Goal: Transaction & Acquisition: Purchase product/service

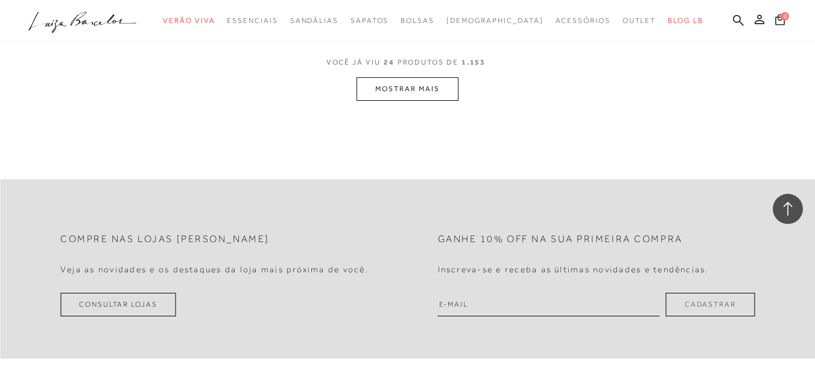
scroll to position [2396, 0]
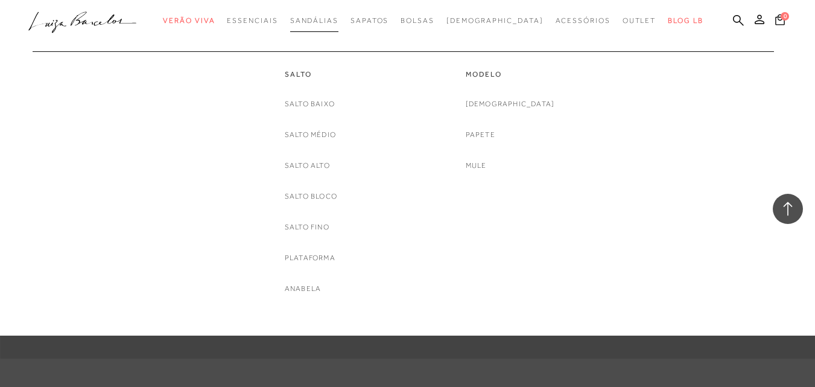
click at [333, 20] on span "Sandálias" at bounding box center [314, 20] width 48 height 8
click at [697, 225] on div "Salto Salto Baixo Salto Médio Salto Alto Salto Bloco Salto Fino Plataforma Anab…" at bounding box center [402, 173] width 736 height 244
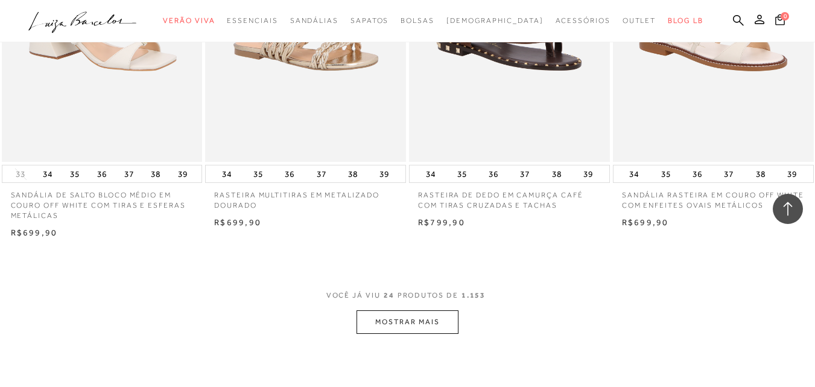
scroll to position [2336, 0]
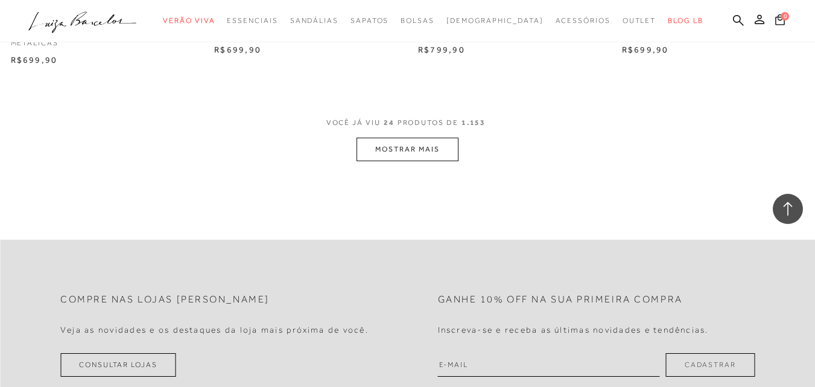
click at [417, 153] on button "MOSTRAR MAIS" at bounding box center [407, 150] width 101 height 24
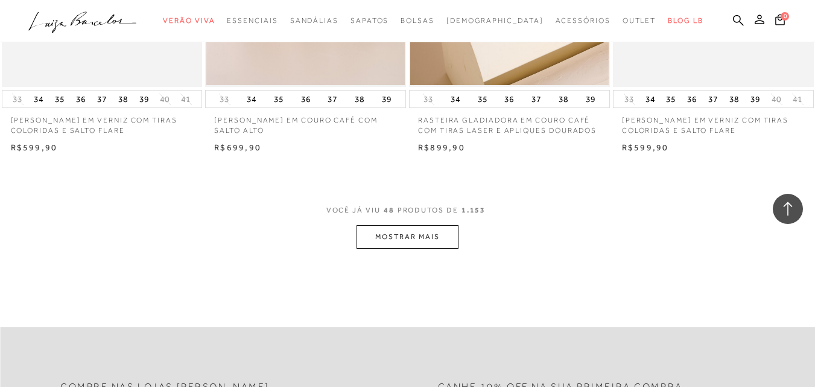
scroll to position [4569, 0]
click at [427, 227] on button "MOSTRAR MAIS" at bounding box center [407, 236] width 101 height 24
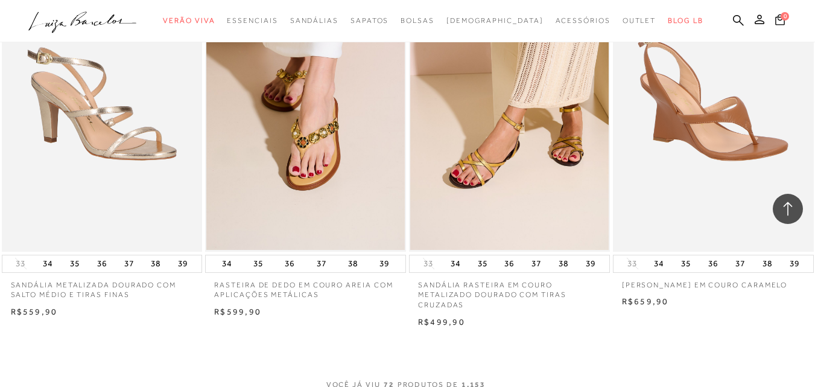
scroll to position [6862, 0]
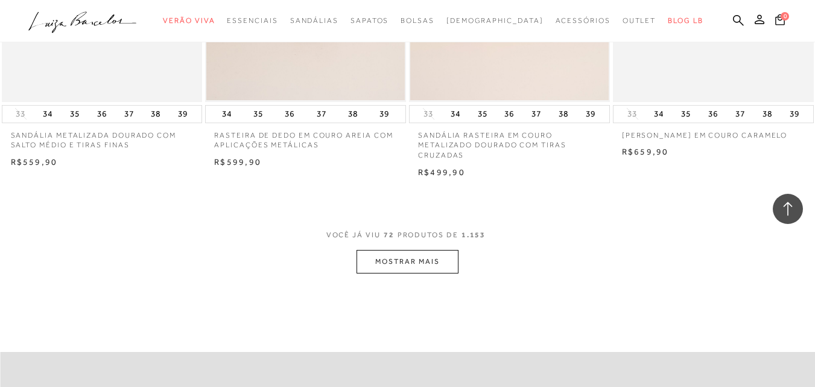
click at [407, 263] on button "MOSTRAR MAIS" at bounding box center [407, 262] width 101 height 24
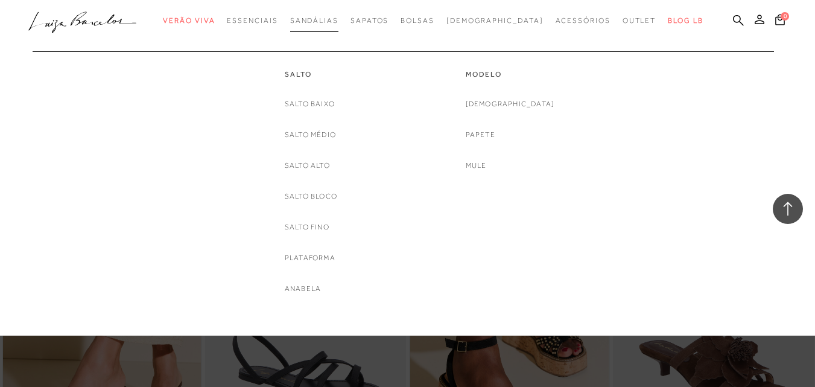
click at [332, 15] on link "Sandálias" at bounding box center [314, 21] width 48 height 22
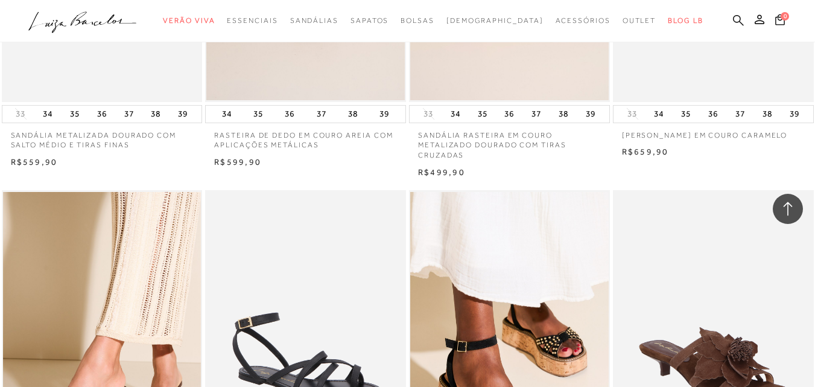
click at [733, 18] on icon at bounding box center [738, 19] width 11 height 11
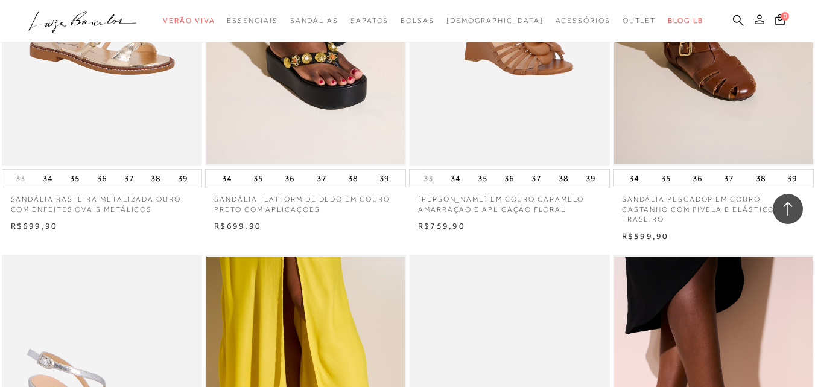
scroll to position [0, 0]
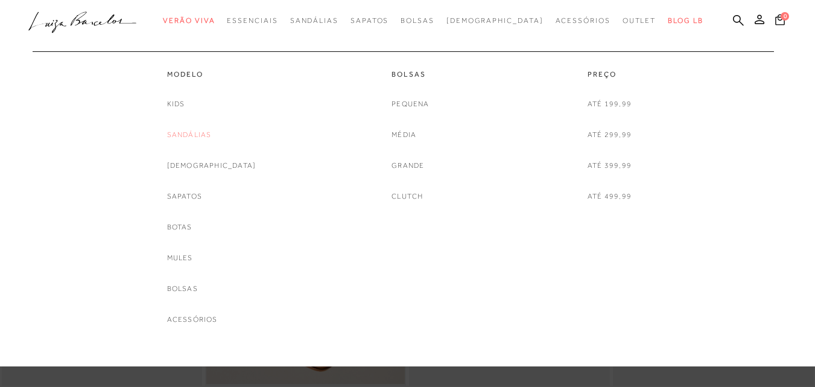
click at [206, 135] on link "Sandálias" at bounding box center [189, 135] width 45 height 13
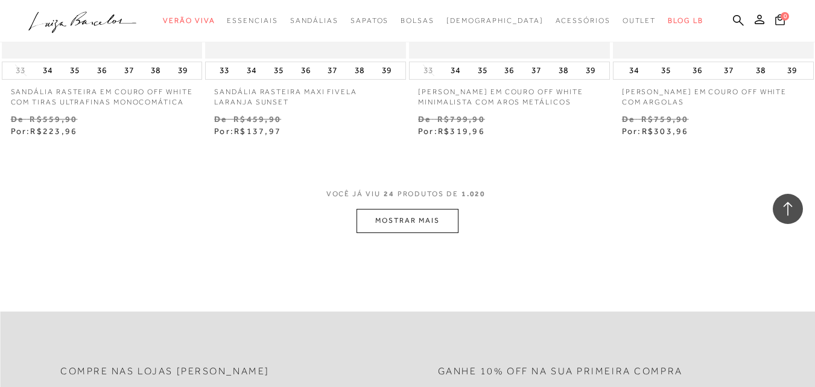
scroll to position [2414, 0]
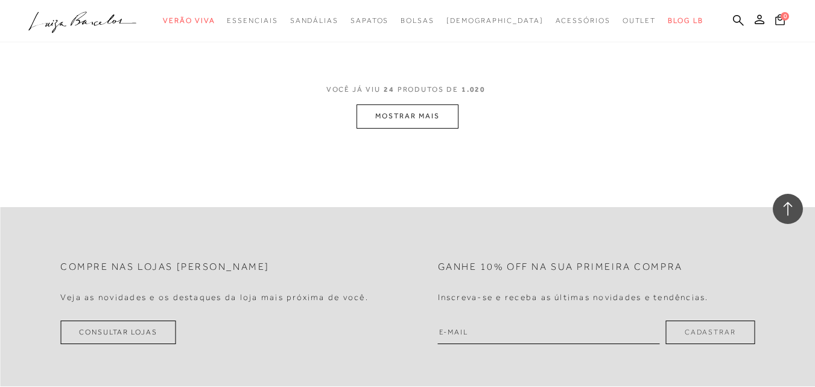
click at [407, 108] on button "MOSTRAR MAIS" at bounding box center [407, 116] width 101 height 24
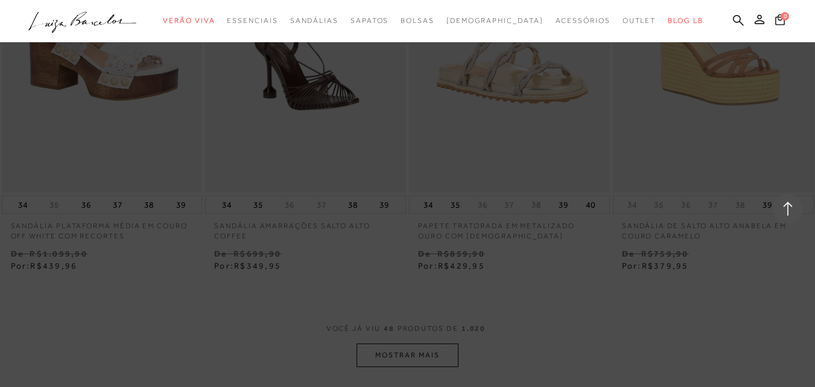
scroll to position [4708, 0]
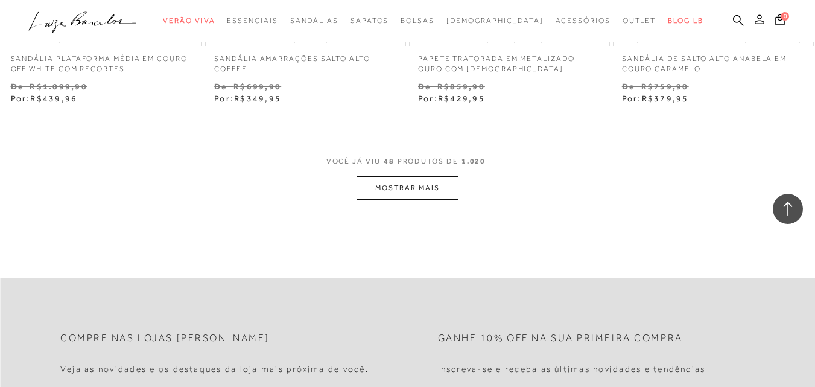
click at [417, 188] on button "MOSTRAR MAIS" at bounding box center [407, 188] width 101 height 24
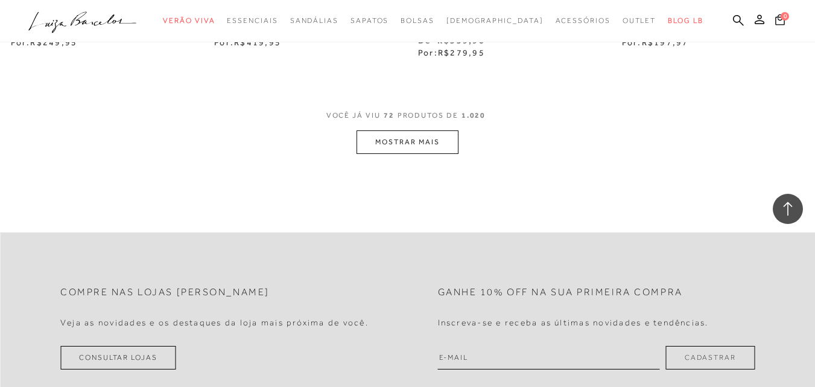
scroll to position [7182, 0]
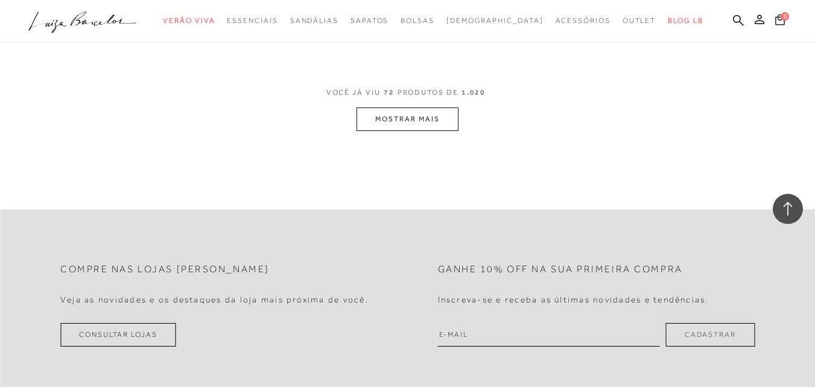
click at [410, 107] on button "MOSTRAR MAIS" at bounding box center [407, 119] width 101 height 24
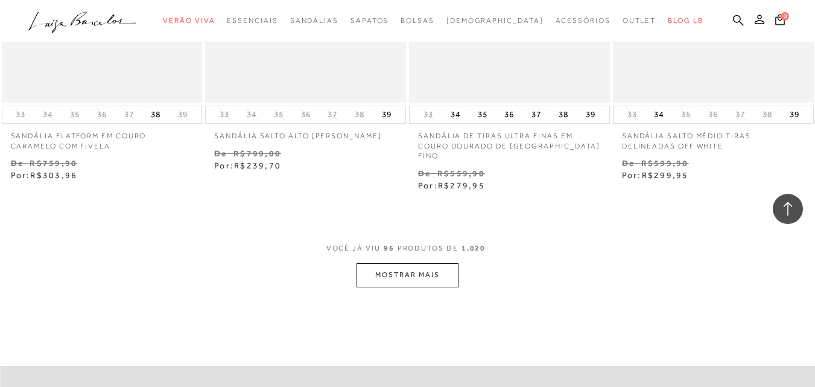
scroll to position [9416, 0]
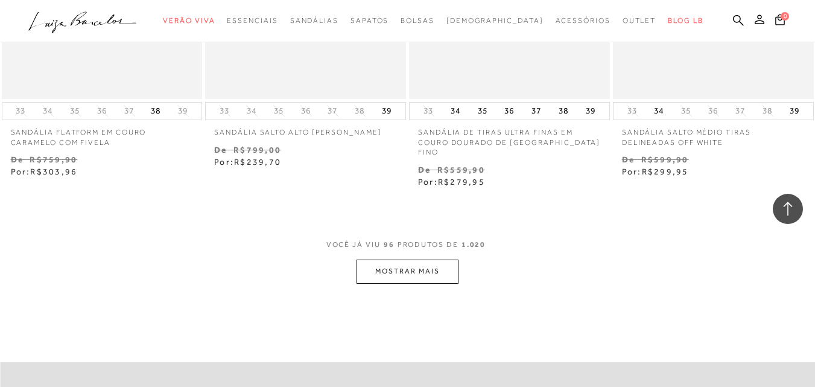
click at [406, 260] on button "MOSTRAR MAIS" at bounding box center [407, 272] width 101 height 24
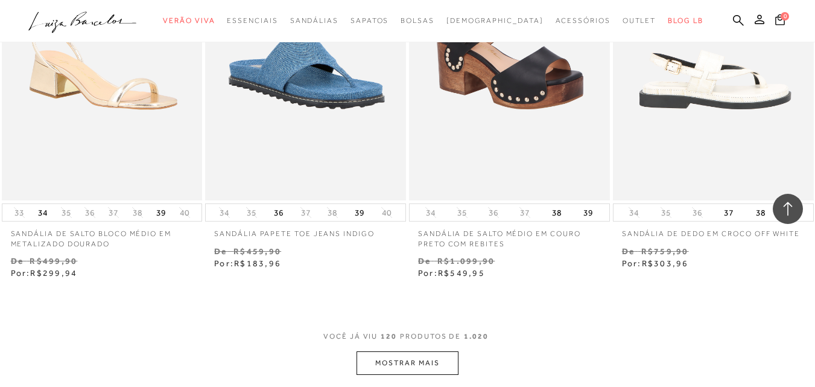
scroll to position [11830, 0]
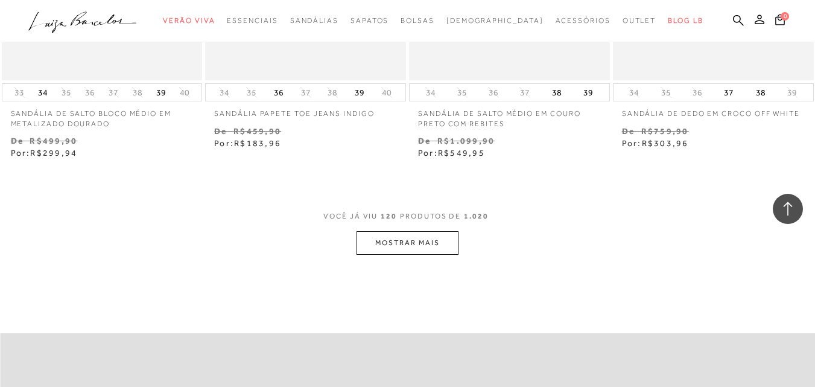
click at [397, 231] on button "MOSTRAR MAIS" at bounding box center [407, 243] width 101 height 24
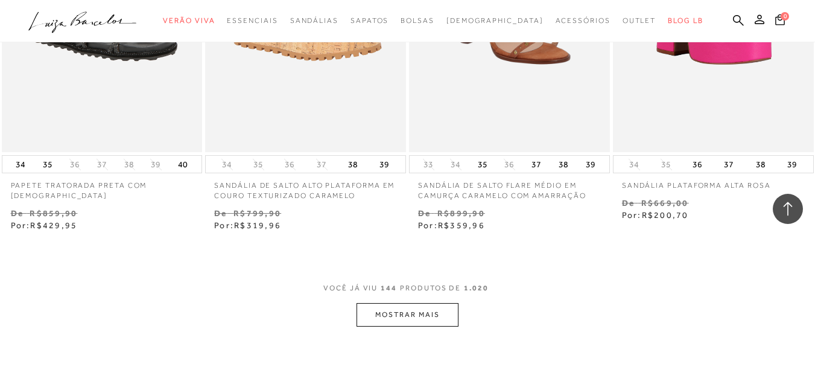
scroll to position [14244, 0]
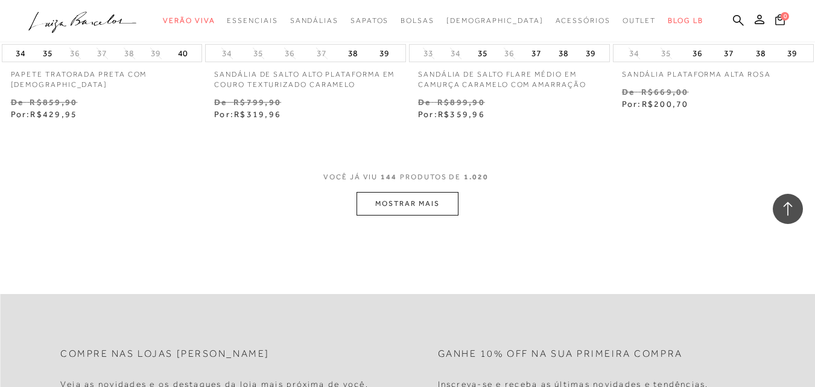
click at [412, 192] on button "MOSTRAR MAIS" at bounding box center [407, 204] width 101 height 24
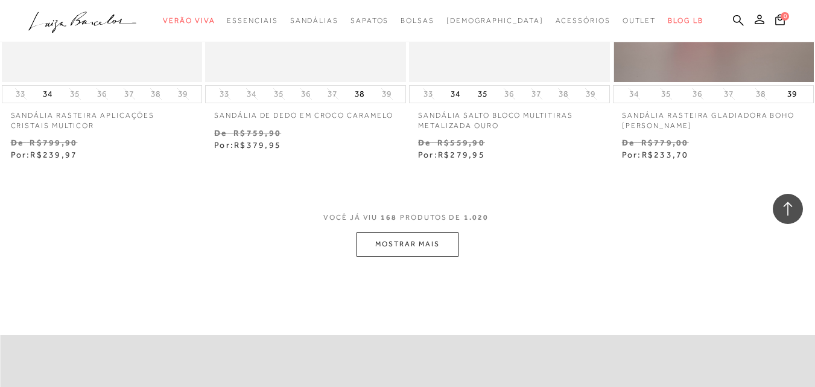
scroll to position [16658, 0]
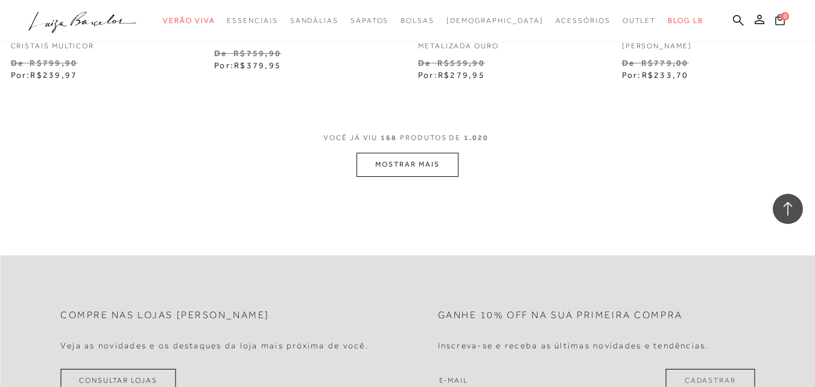
click at [407, 153] on button "MOSTRAR MAIS" at bounding box center [407, 165] width 101 height 24
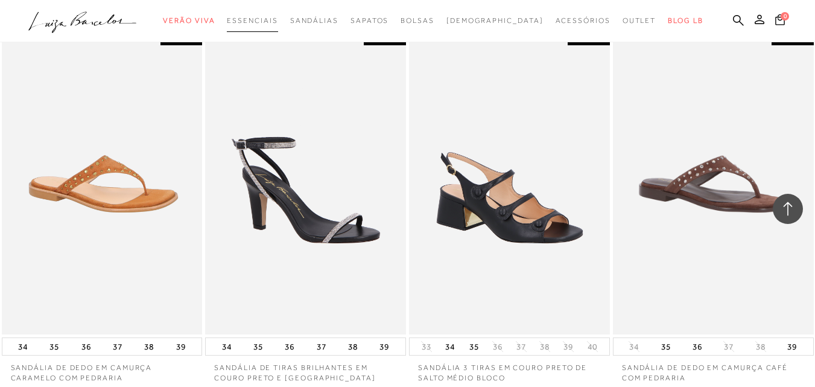
scroll to position [16538, 0]
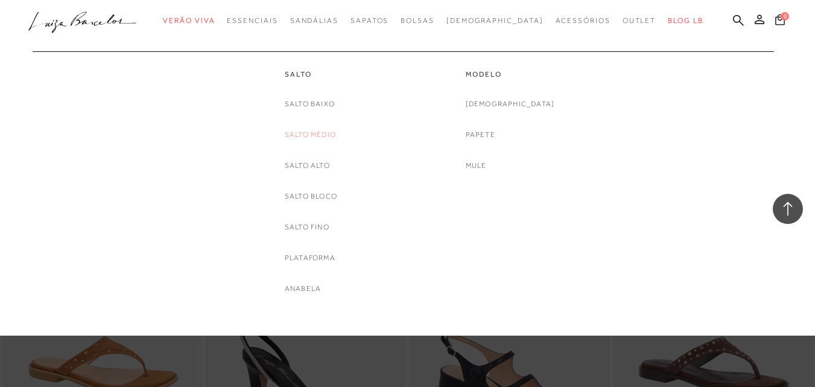
click at [320, 136] on link "Salto Médio" at bounding box center [310, 135] width 51 height 13
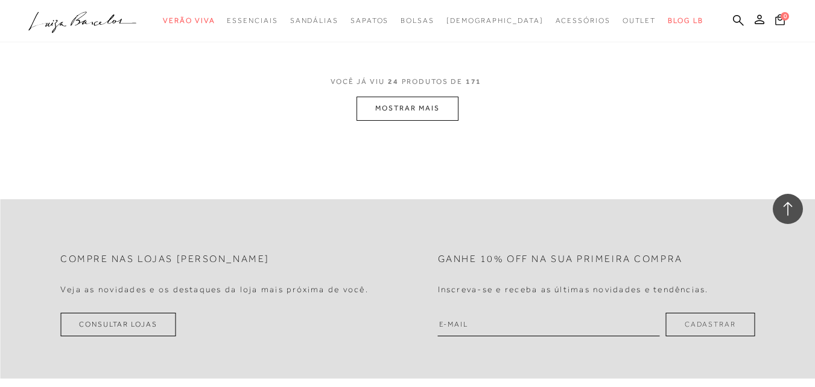
scroll to position [2354, 0]
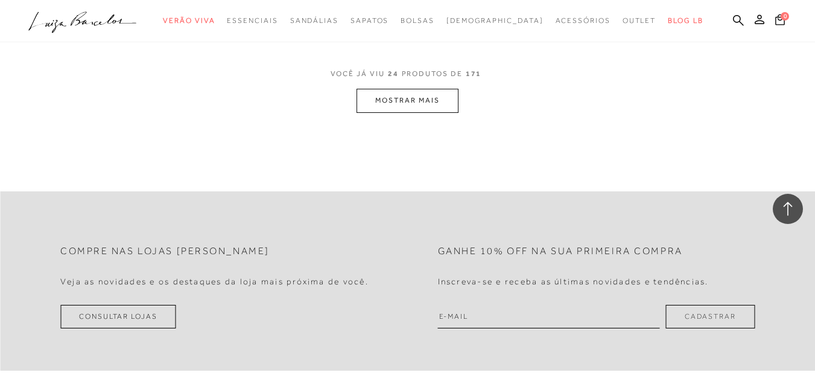
click at [418, 99] on button "MOSTRAR MAIS" at bounding box center [407, 101] width 101 height 24
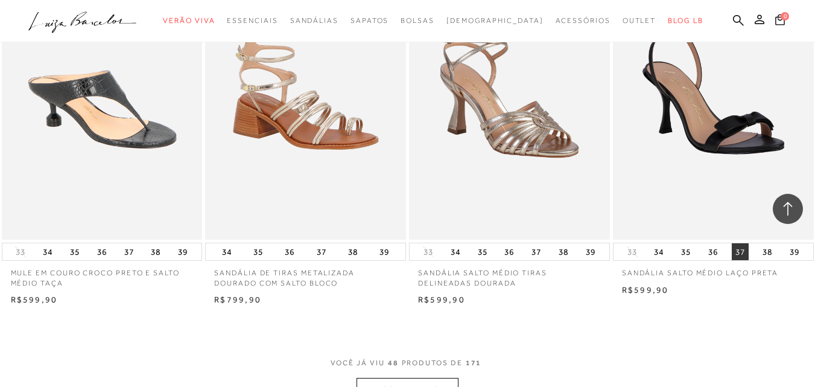
scroll to position [4587, 0]
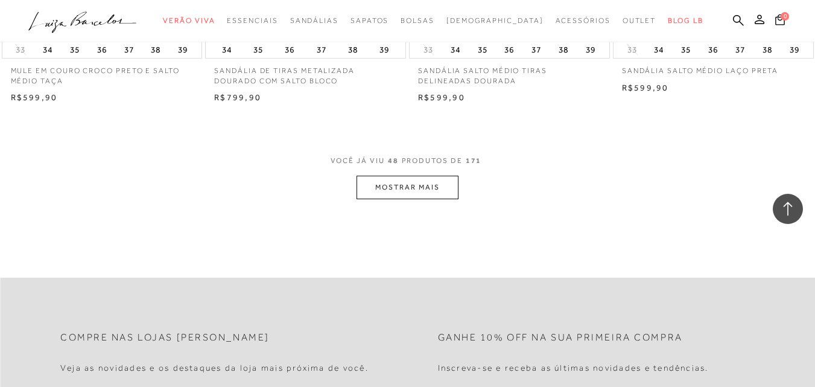
click at [383, 185] on button "MOSTRAR MAIS" at bounding box center [407, 188] width 101 height 24
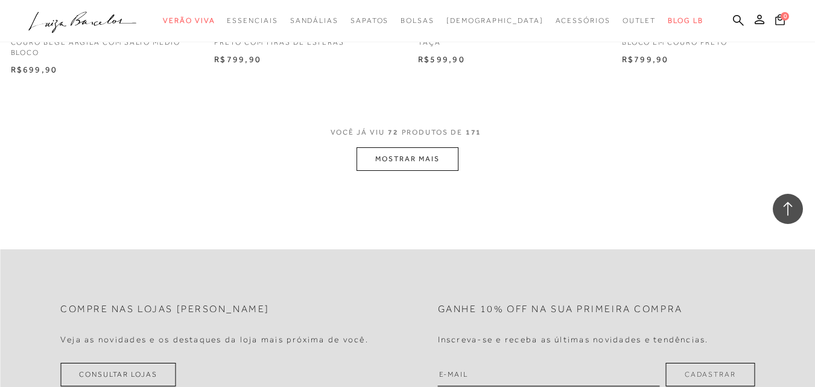
scroll to position [6941, 0]
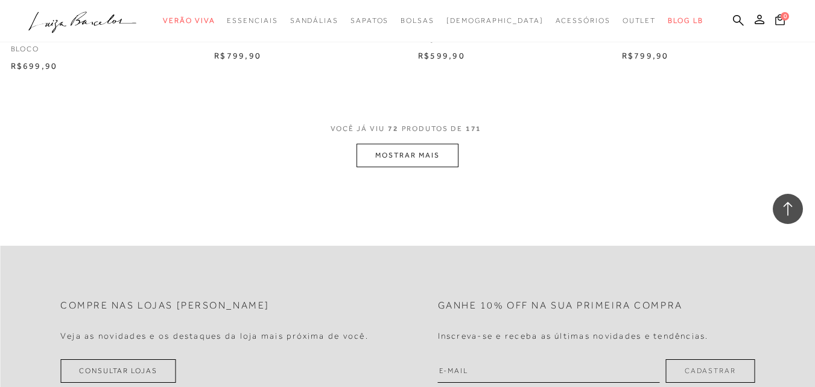
click at [435, 158] on button "MOSTRAR MAIS" at bounding box center [407, 156] width 101 height 24
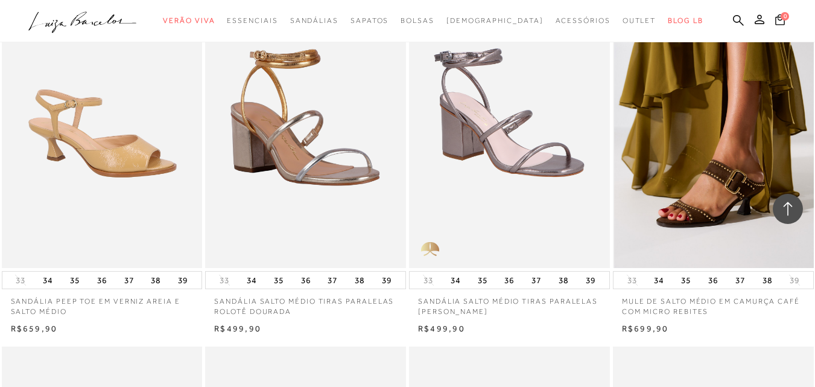
scroll to position [8208, 0]
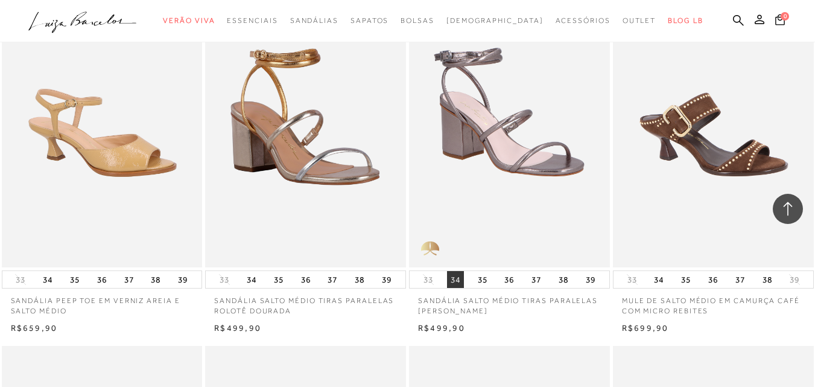
click at [454, 278] on button "34" at bounding box center [455, 279] width 17 height 17
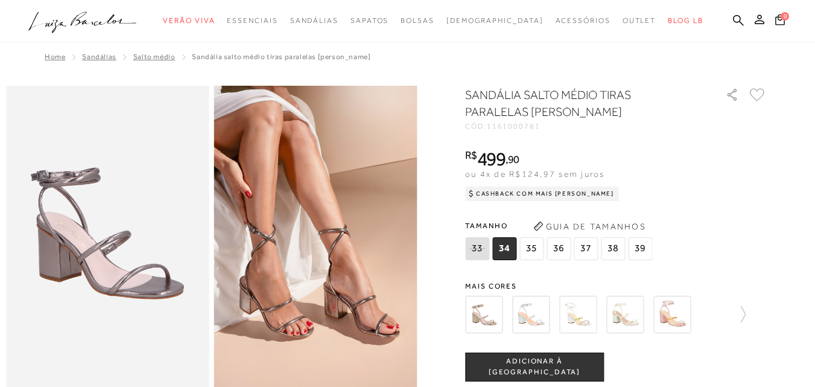
click at [509, 249] on span "34" at bounding box center [505, 248] width 24 height 23
click at [482, 310] on img at bounding box center [483, 314] width 37 height 37
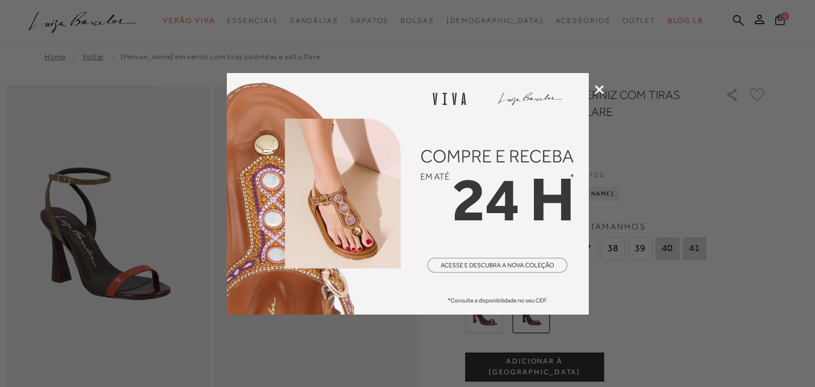
click at [603, 86] on icon at bounding box center [599, 89] width 9 height 9
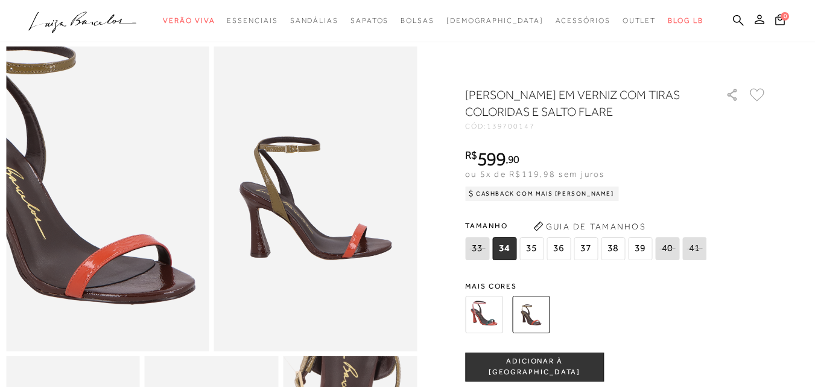
scroll to position [60, 0]
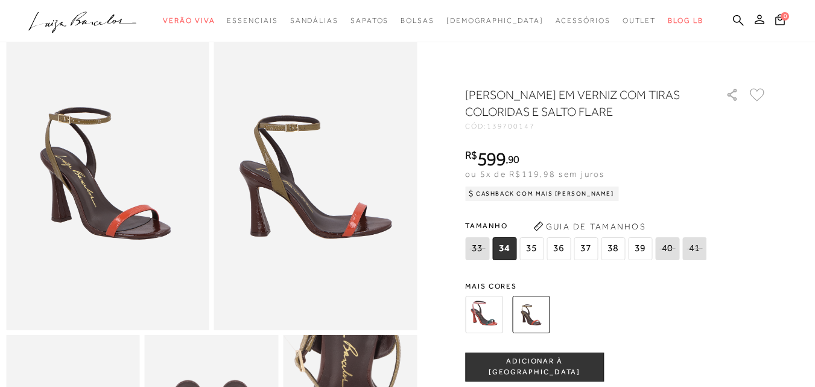
click at [492, 314] on img at bounding box center [483, 314] width 37 height 37
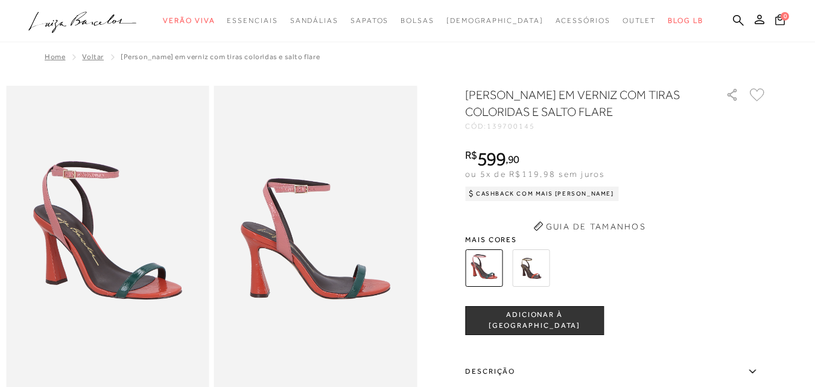
click at [535, 217] on button "Guia de Tamanhos" at bounding box center [589, 226] width 121 height 19
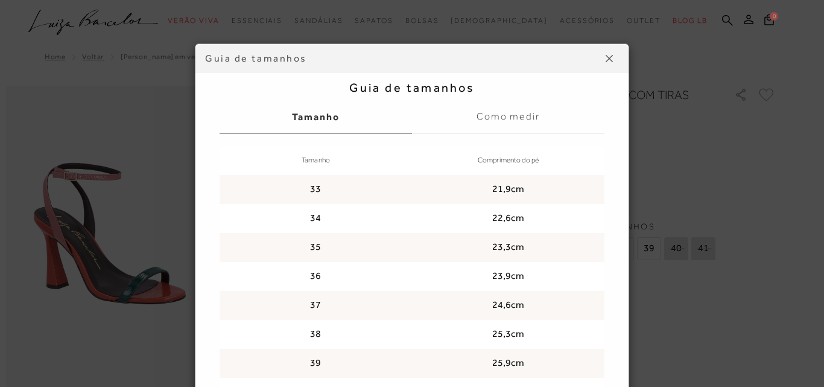
click at [607, 60] on img at bounding box center [609, 58] width 7 height 7
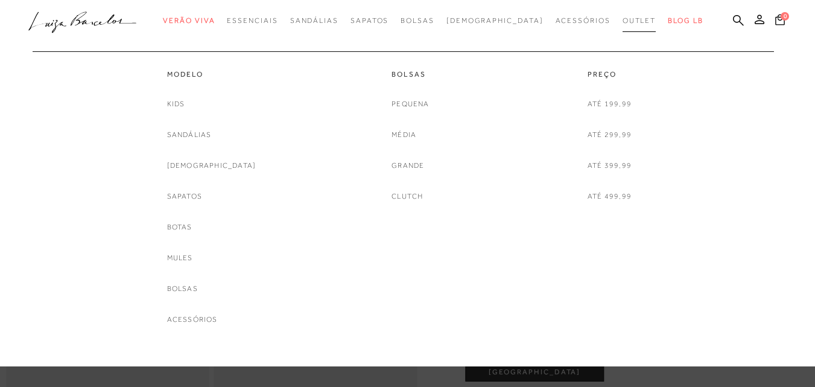
click at [625, 21] on span "Outlet" at bounding box center [640, 20] width 34 height 8
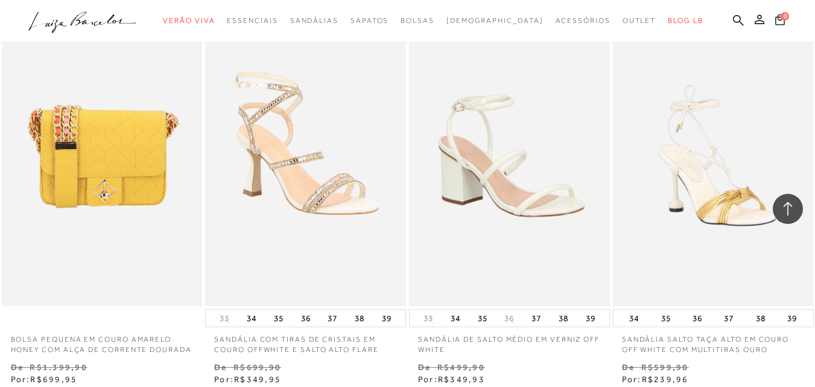
scroll to position [2112, 0]
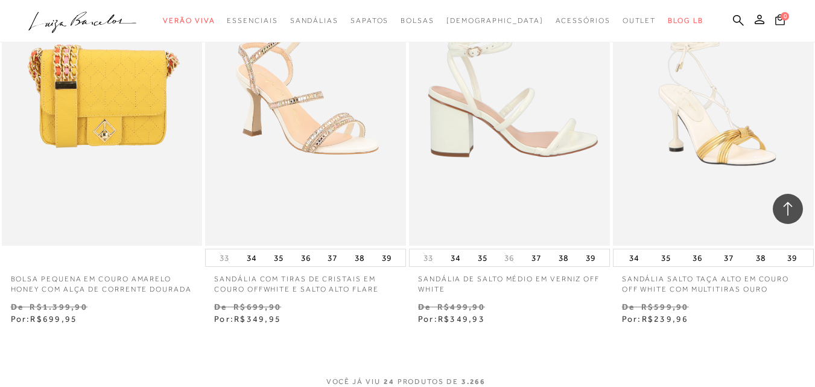
click at [486, 151] on img at bounding box center [510, 94] width 200 height 301
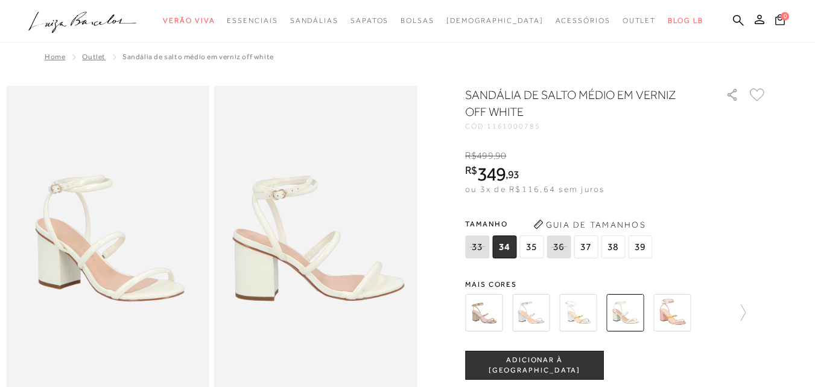
click at [493, 311] on img at bounding box center [483, 312] width 37 height 37
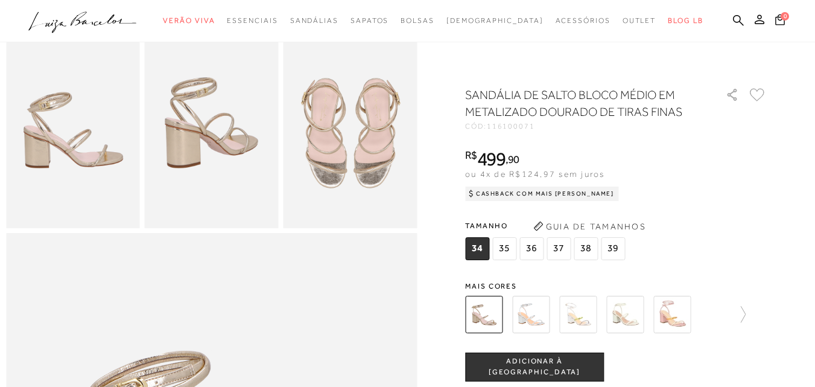
scroll to position [394, 0]
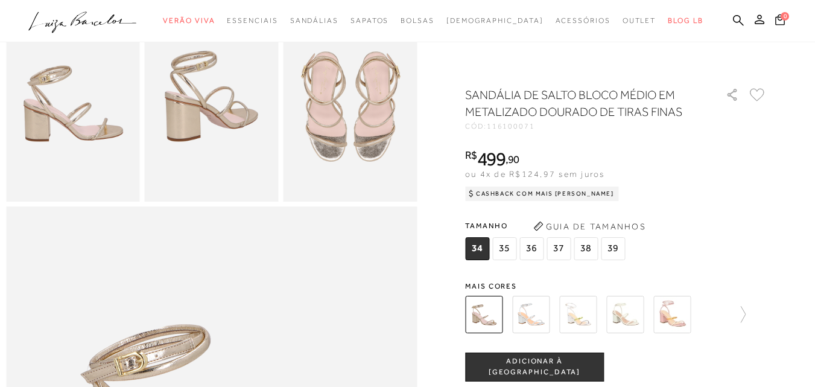
click at [535, 320] on img at bounding box center [530, 314] width 37 height 37
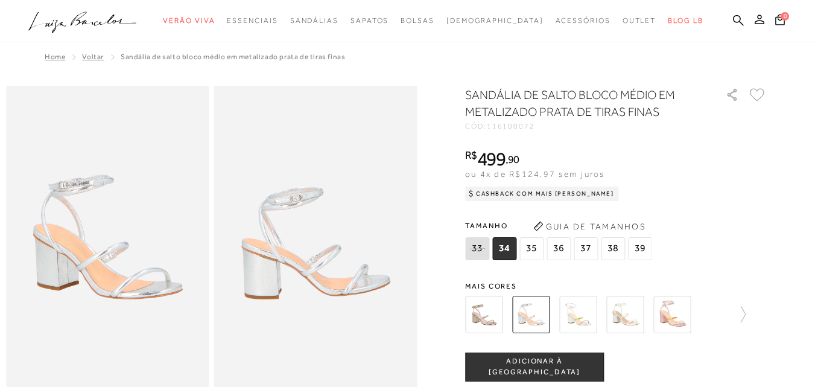
click at [582, 305] on img at bounding box center [577, 314] width 37 height 37
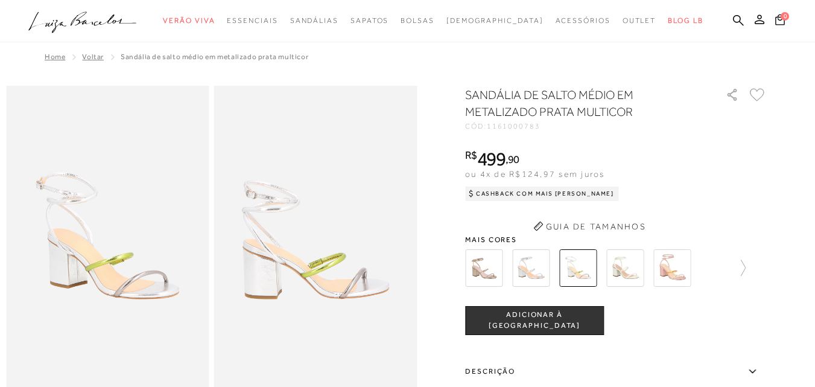
click at [674, 217] on div "Guia de Tamanhos" at bounding box center [616, 217] width 302 height 0
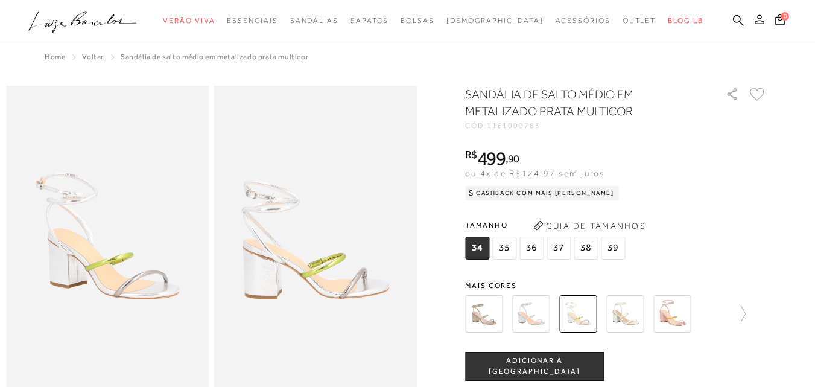
click at [676, 320] on img at bounding box center [672, 313] width 37 height 37
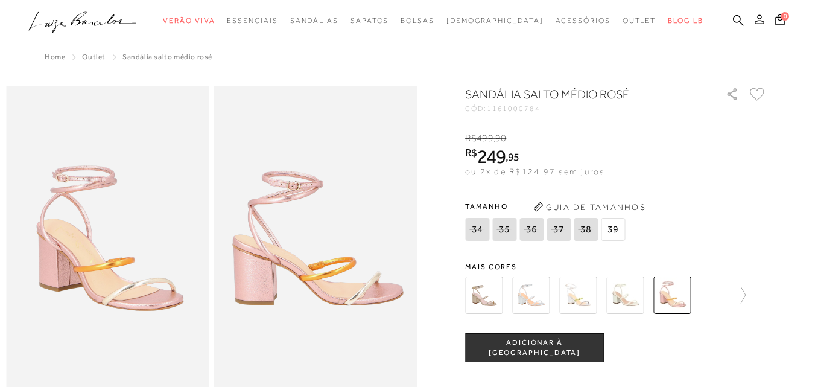
click at [747, 251] on div "SANDÁLIA SALTO MÉDIO ROSÉ CÓD: 1161000784 × É necessário selecionar um tamanho …" at bounding box center [616, 345] width 302 height 518
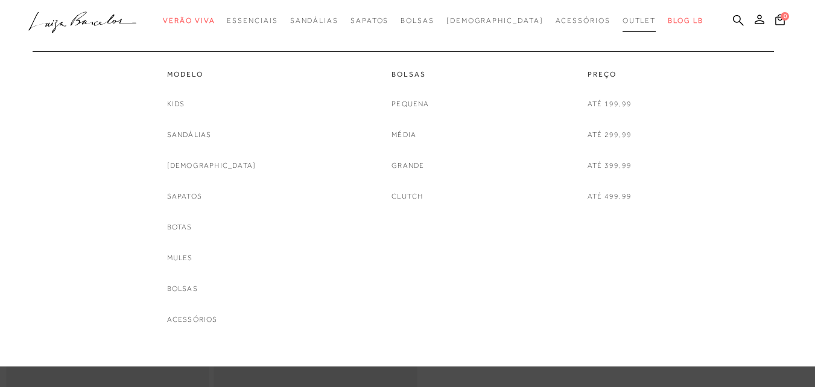
click at [623, 20] on span "Outlet" at bounding box center [640, 20] width 34 height 8
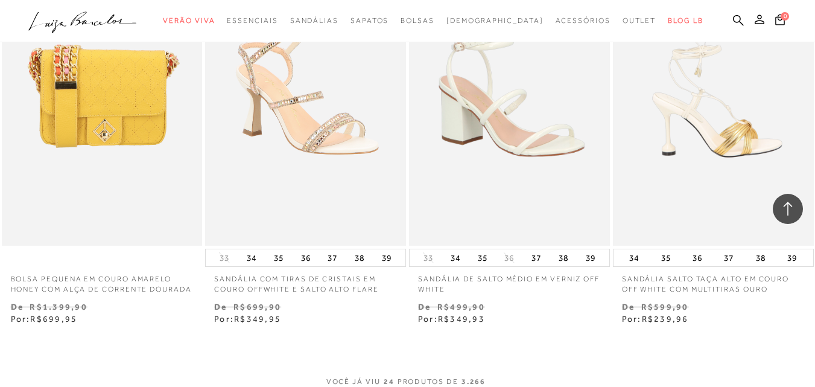
scroll to position [2294, 0]
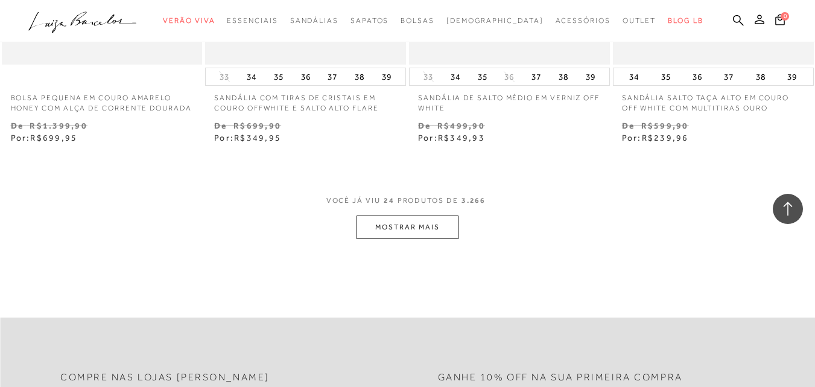
click at [395, 237] on button "MOSTRAR MAIS" at bounding box center [407, 227] width 101 height 24
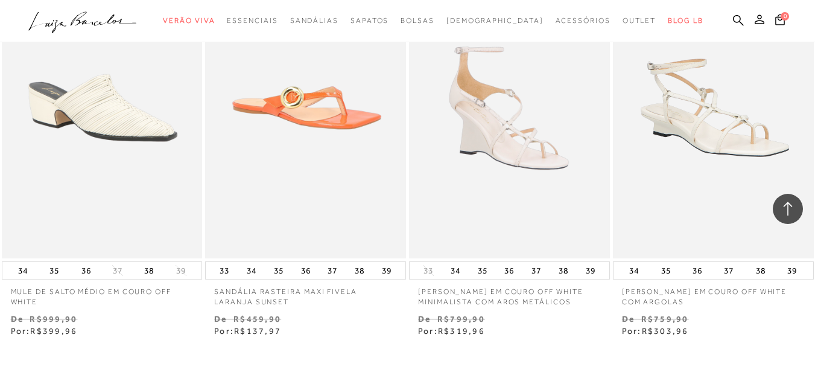
scroll to position [4285, 0]
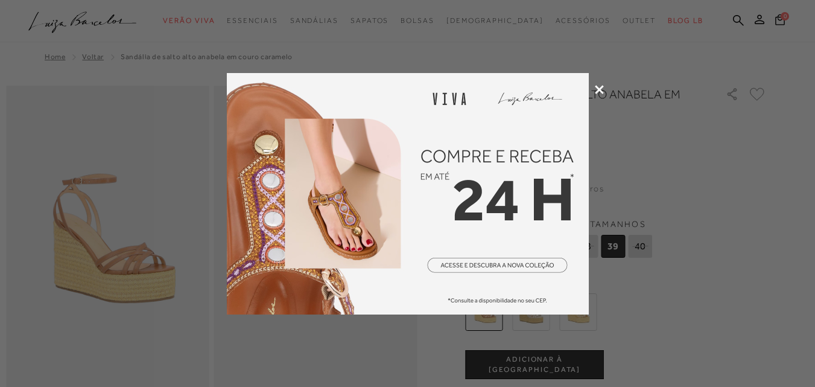
drag, startPoint x: 600, startPoint y: 89, endPoint x: 187, endPoint y: 23, distance: 418.0
click at [599, 88] on icon at bounding box center [599, 89] width 9 height 9
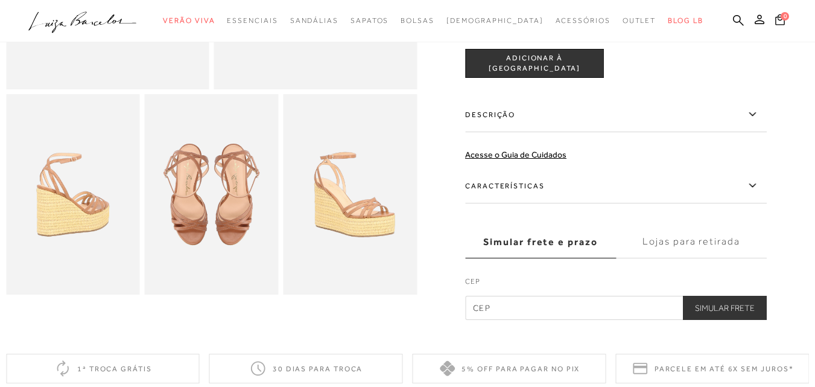
scroll to position [302, 0]
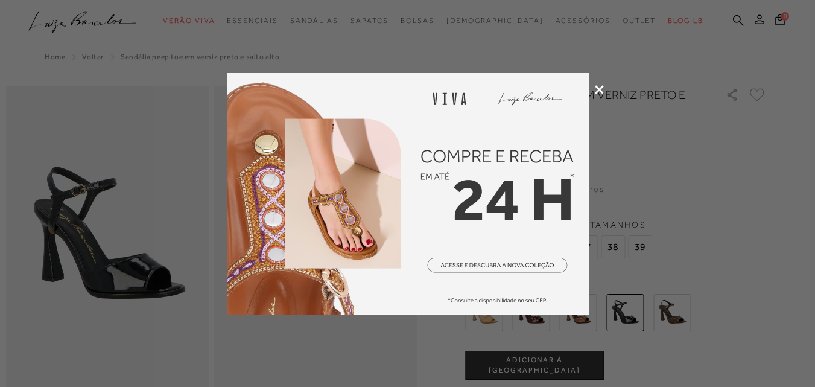
click at [597, 88] on icon at bounding box center [599, 89] width 9 height 9
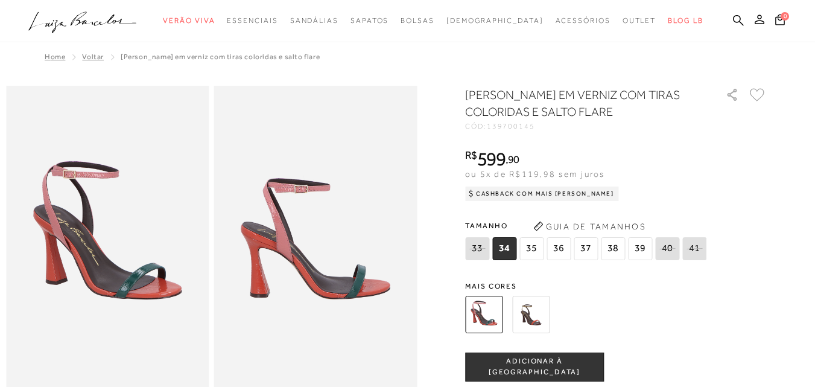
click at [532, 315] on img at bounding box center [530, 314] width 37 height 37
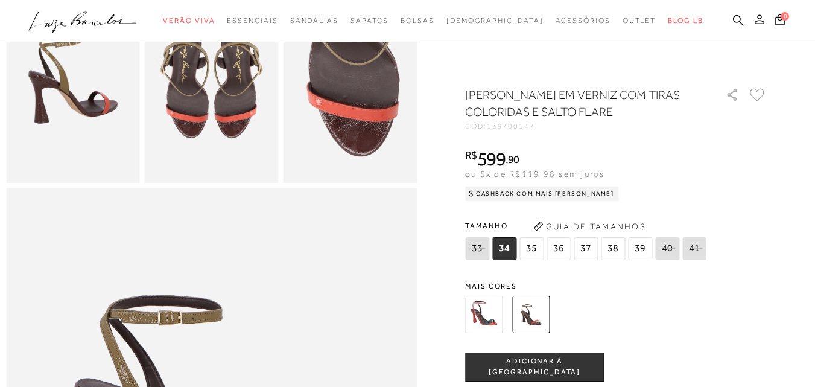
scroll to position [394, 0]
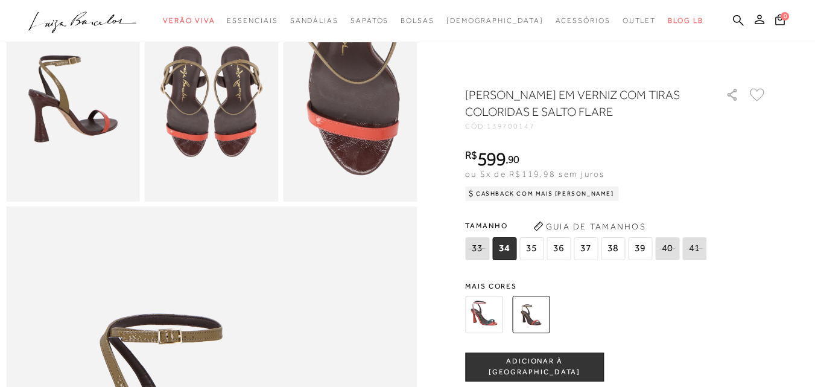
click at [758, 93] on icon at bounding box center [757, 94] width 15 height 13
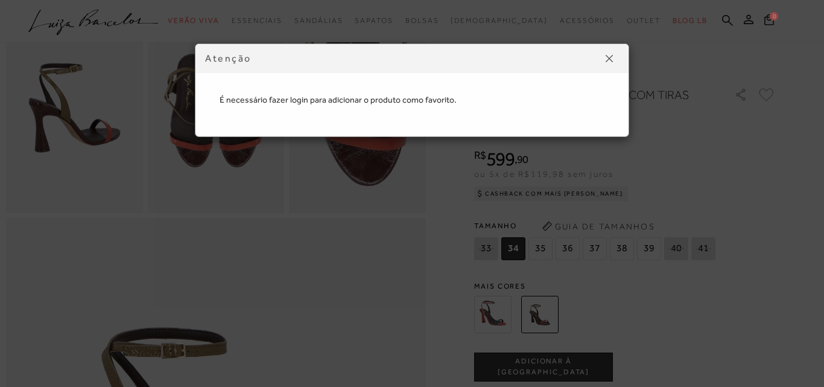
click at [751, 22] on div "Atenção É necessário fazer login para adicionar o produto como favorito." at bounding box center [412, 193] width 824 height 387
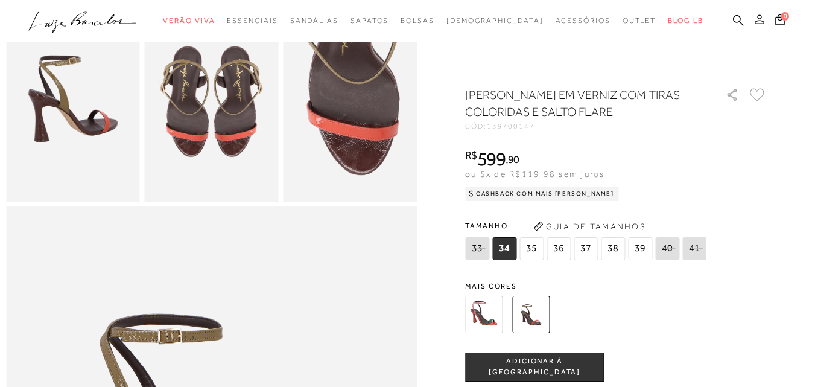
click at [755, 18] on icon at bounding box center [760, 19] width 10 height 10
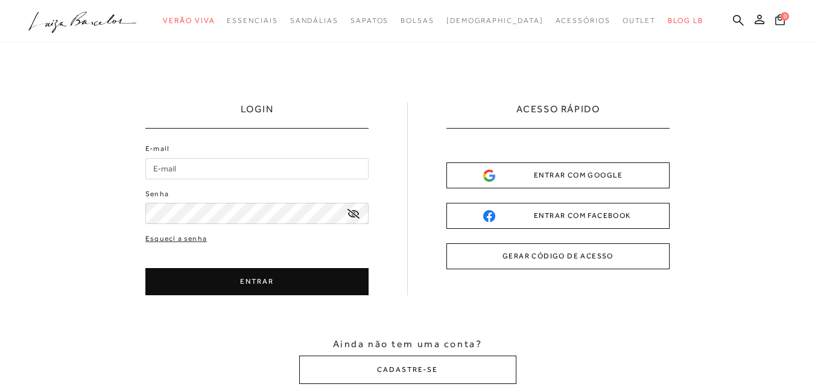
type input "paloma-sferreira@hortmail.com"
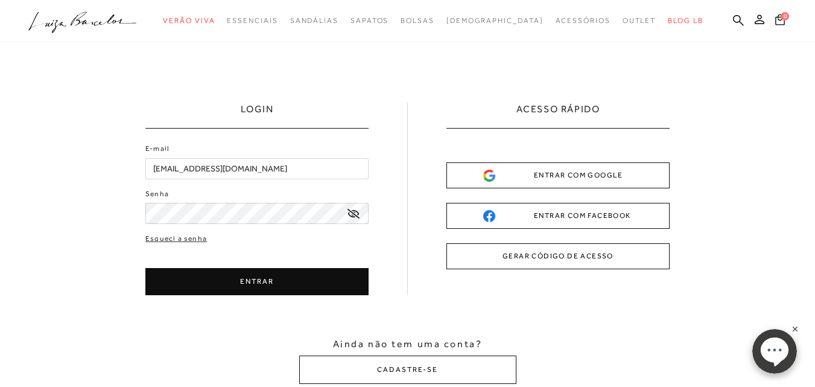
click at [226, 285] on button "ENTRAR" at bounding box center [256, 281] width 223 height 27
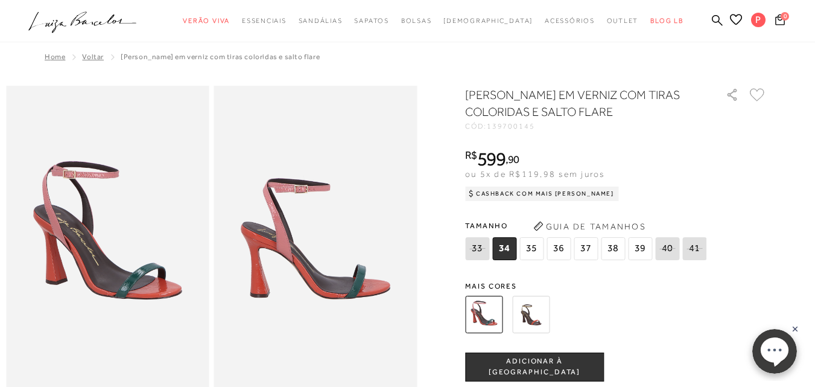
click at [538, 217] on button "Guia de Tamanhos" at bounding box center [589, 226] width 121 height 19
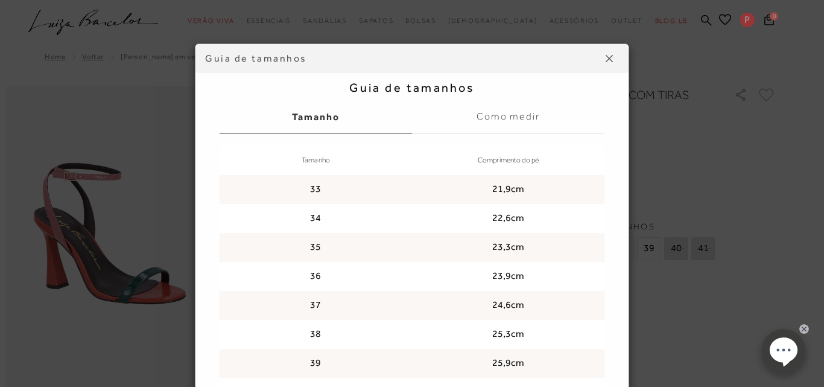
click at [606, 59] on img at bounding box center [609, 58] width 7 height 7
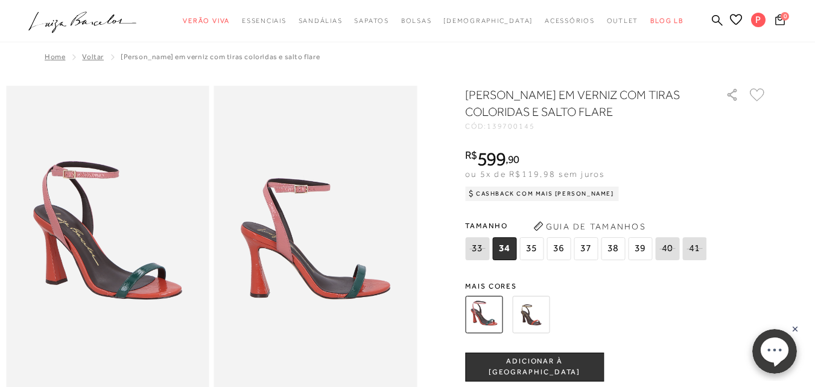
click at [537, 311] on img at bounding box center [530, 314] width 37 height 37
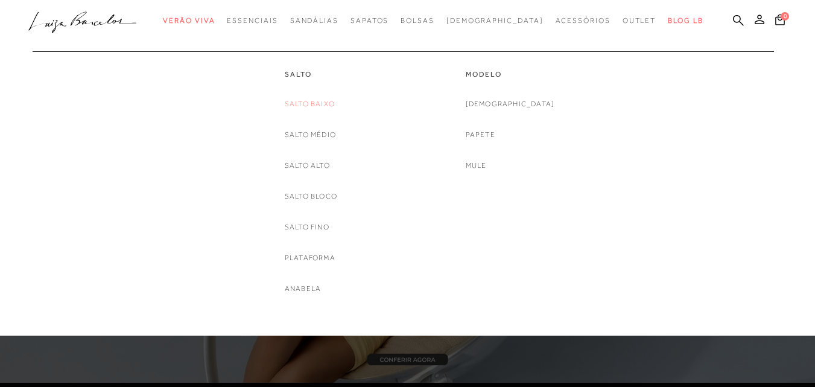
click at [326, 103] on link "Salto Baixo" at bounding box center [310, 104] width 50 height 13
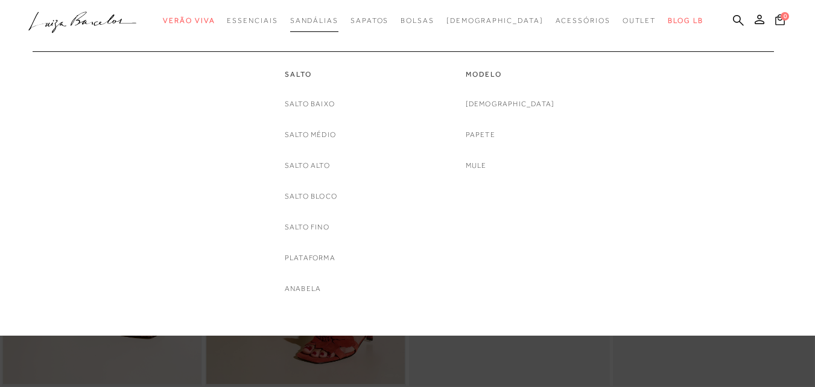
click at [333, 19] on span "Sandálias" at bounding box center [314, 20] width 48 height 8
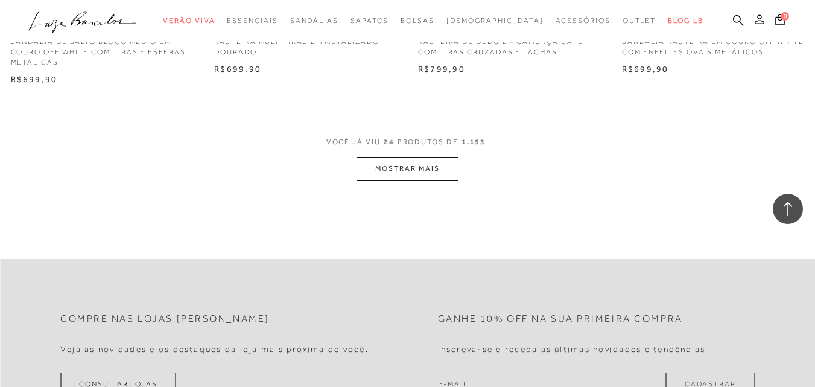
scroll to position [2173, 0]
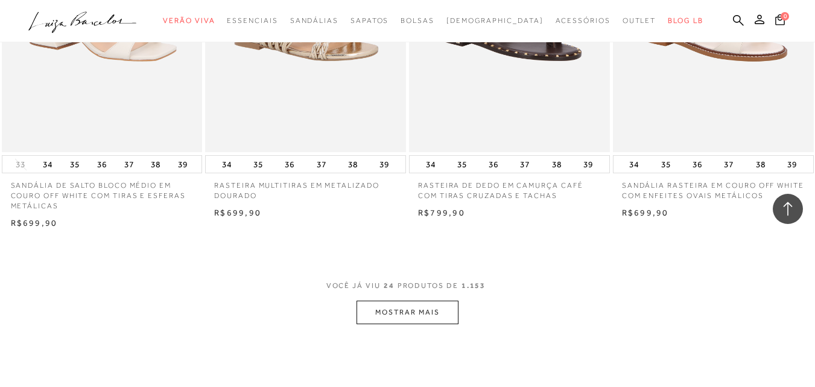
click at [396, 313] on button "MOSTRAR MAIS" at bounding box center [407, 313] width 101 height 24
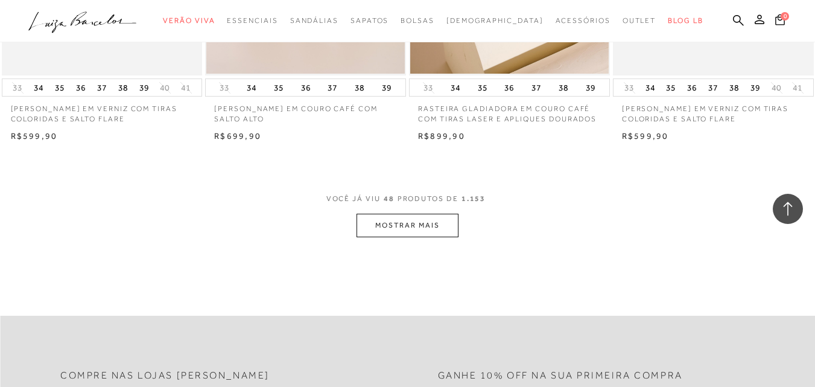
scroll to position [4587, 0]
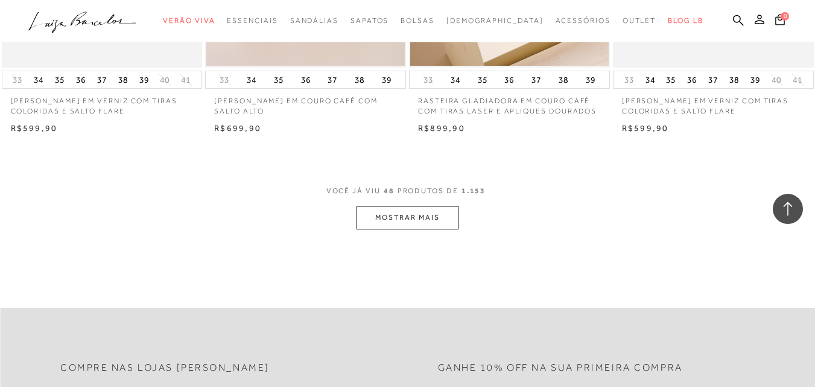
click at [381, 217] on button "MOSTRAR MAIS" at bounding box center [407, 218] width 101 height 24
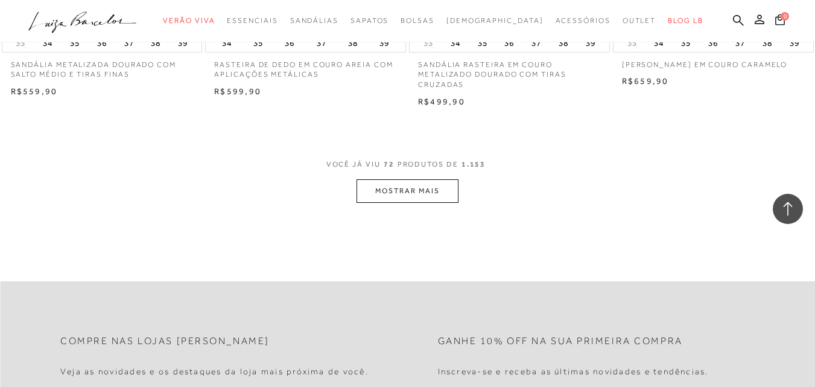
scroll to position [6941, 0]
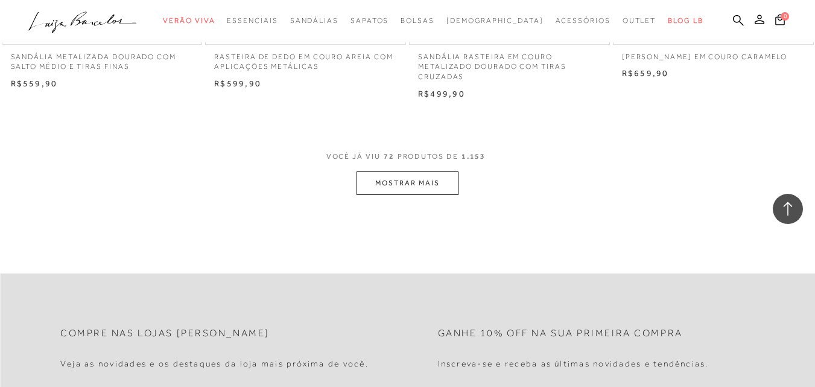
click at [409, 185] on button "MOSTRAR MAIS" at bounding box center [407, 183] width 101 height 24
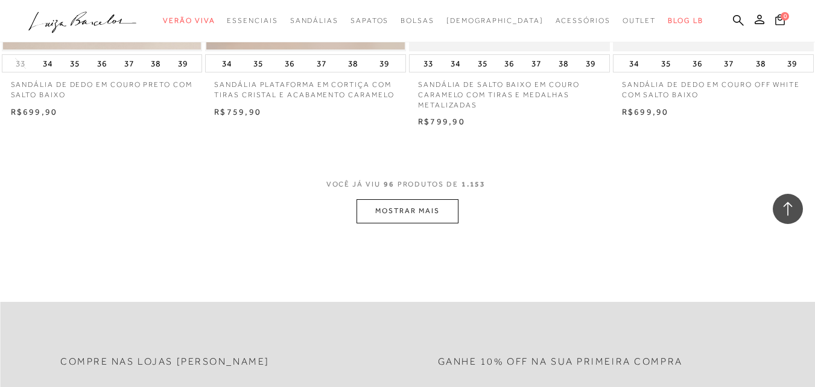
scroll to position [9234, 0]
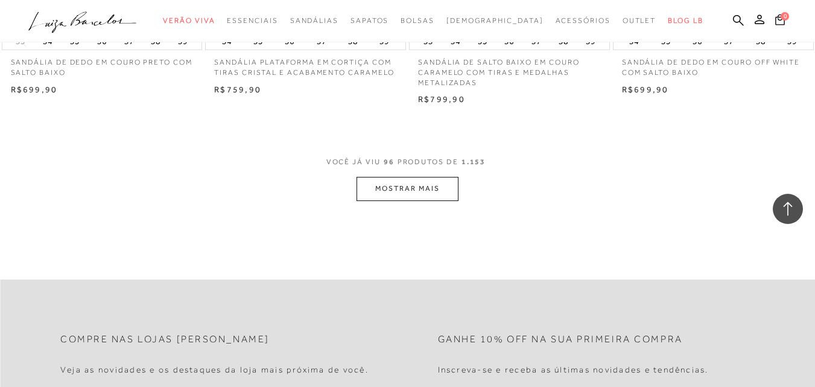
click at [399, 188] on button "MOSTRAR MAIS" at bounding box center [407, 189] width 101 height 24
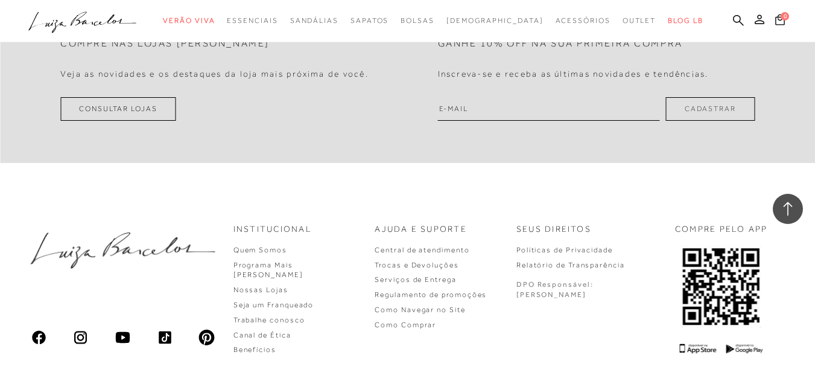
scroll to position [11830, 0]
